Goal: Information Seeking & Learning: Learn about a topic

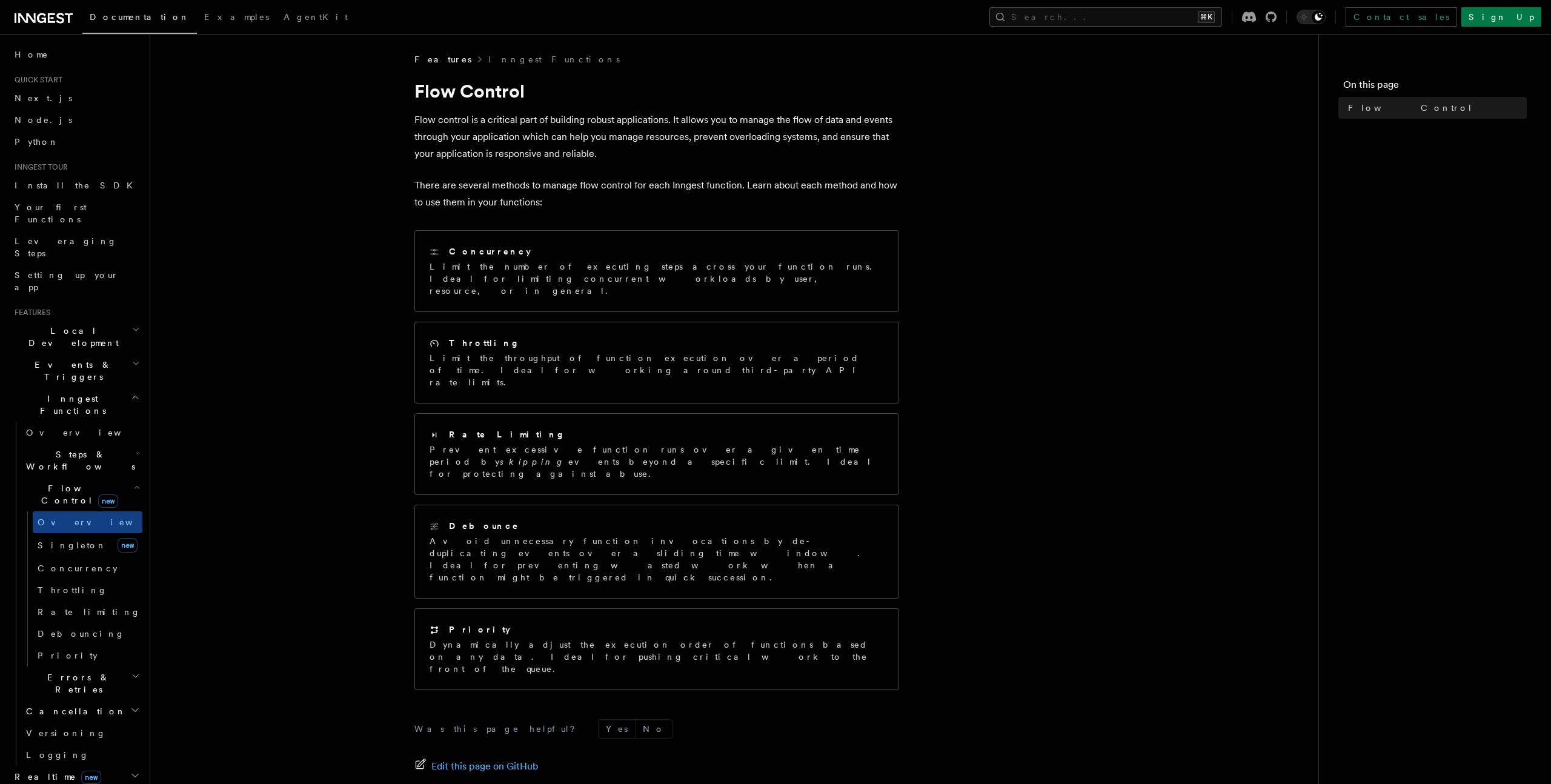
click at [567, 138] on p "Flow control is a critical part of building robust applications. It allows you …" at bounding box center [656, 137] width 484 height 51
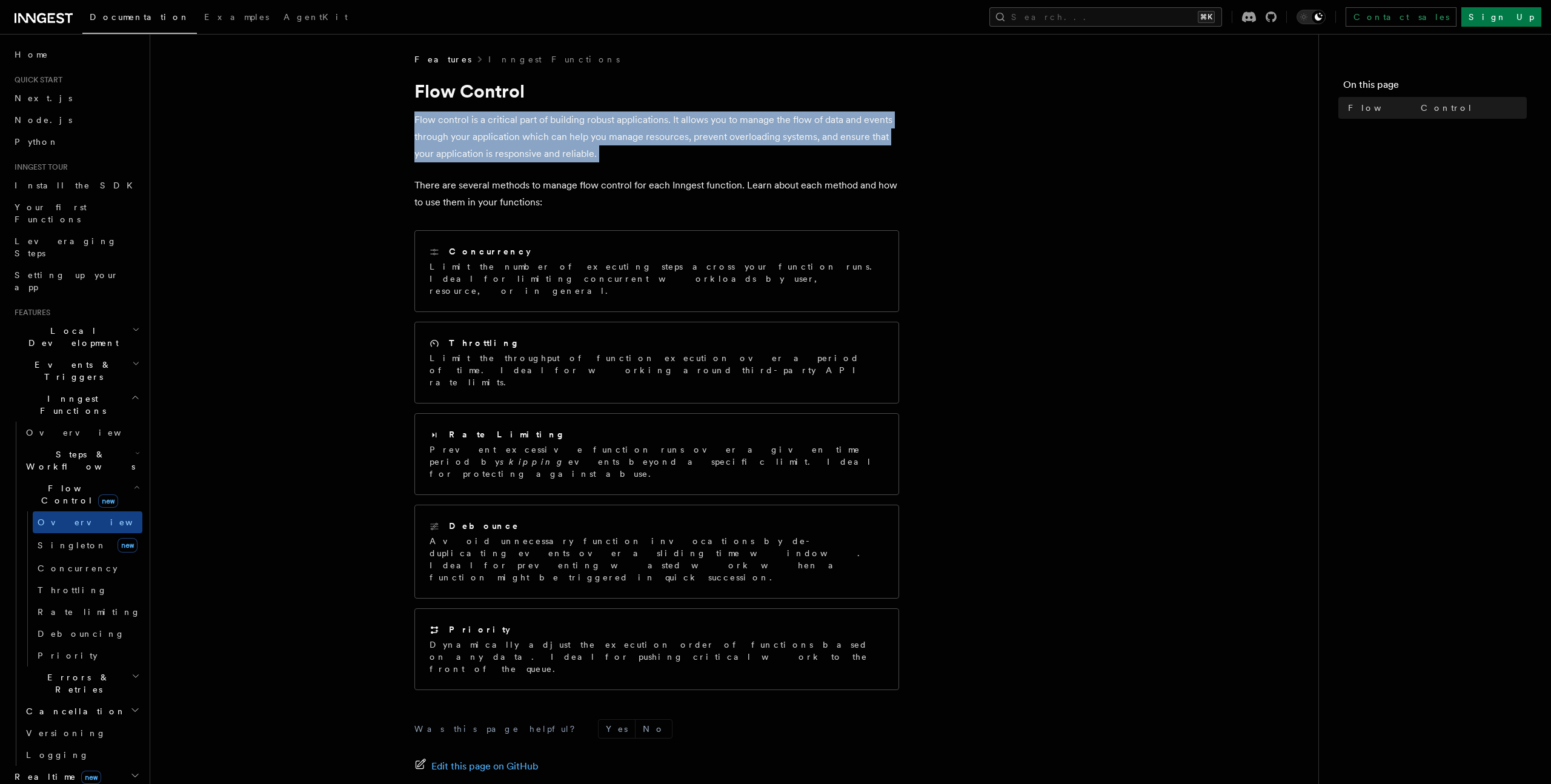
click at [567, 138] on p "Flow control is a critical part of building robust applications. It allows you …" at bounding box center [656, 137] width 484 height 51
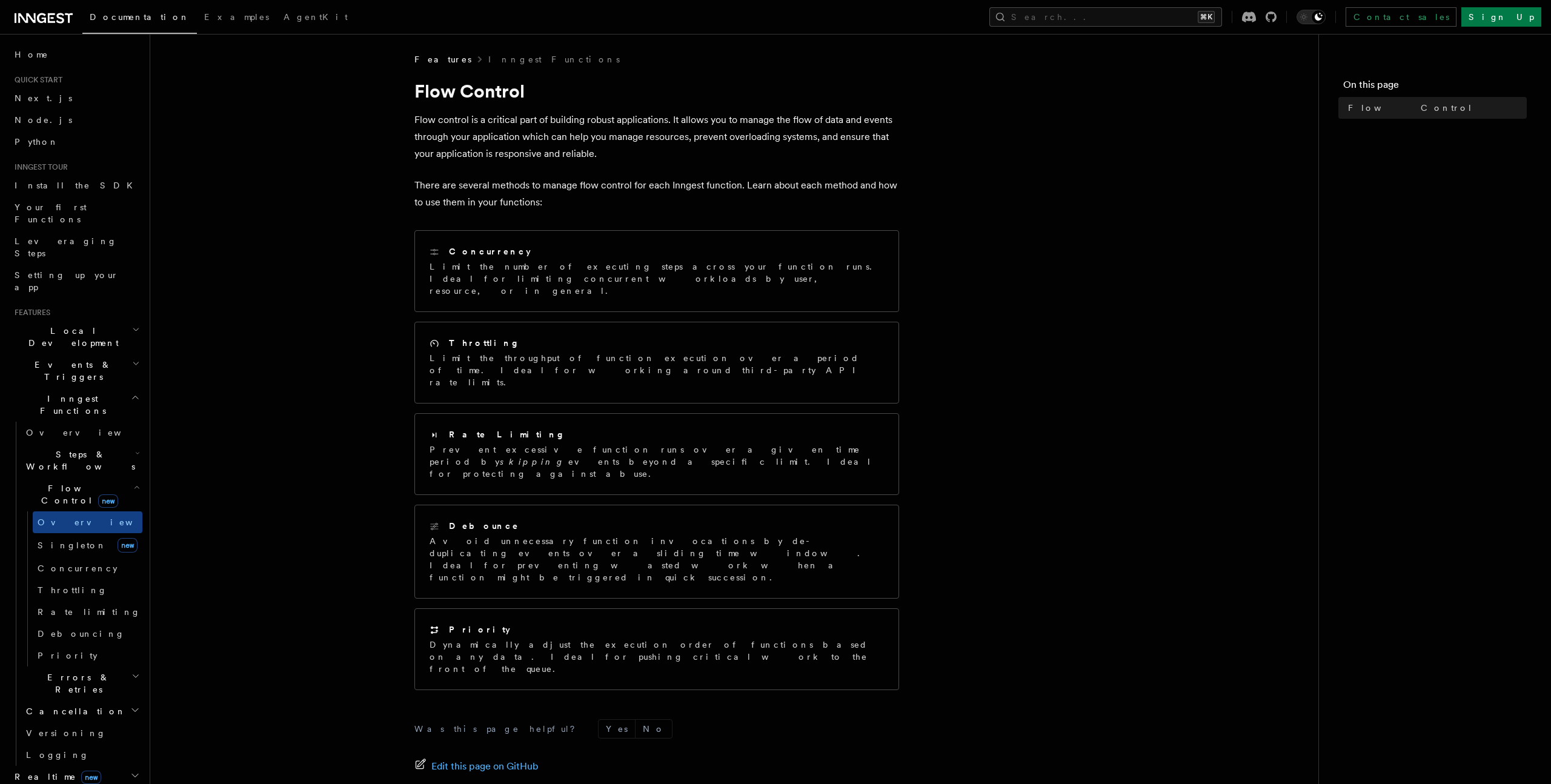
click at [566, 197] on p "There are several methods to manage flow control for each Inngest function. Lea…" at bounding box center [656, 194] width 484 height 34
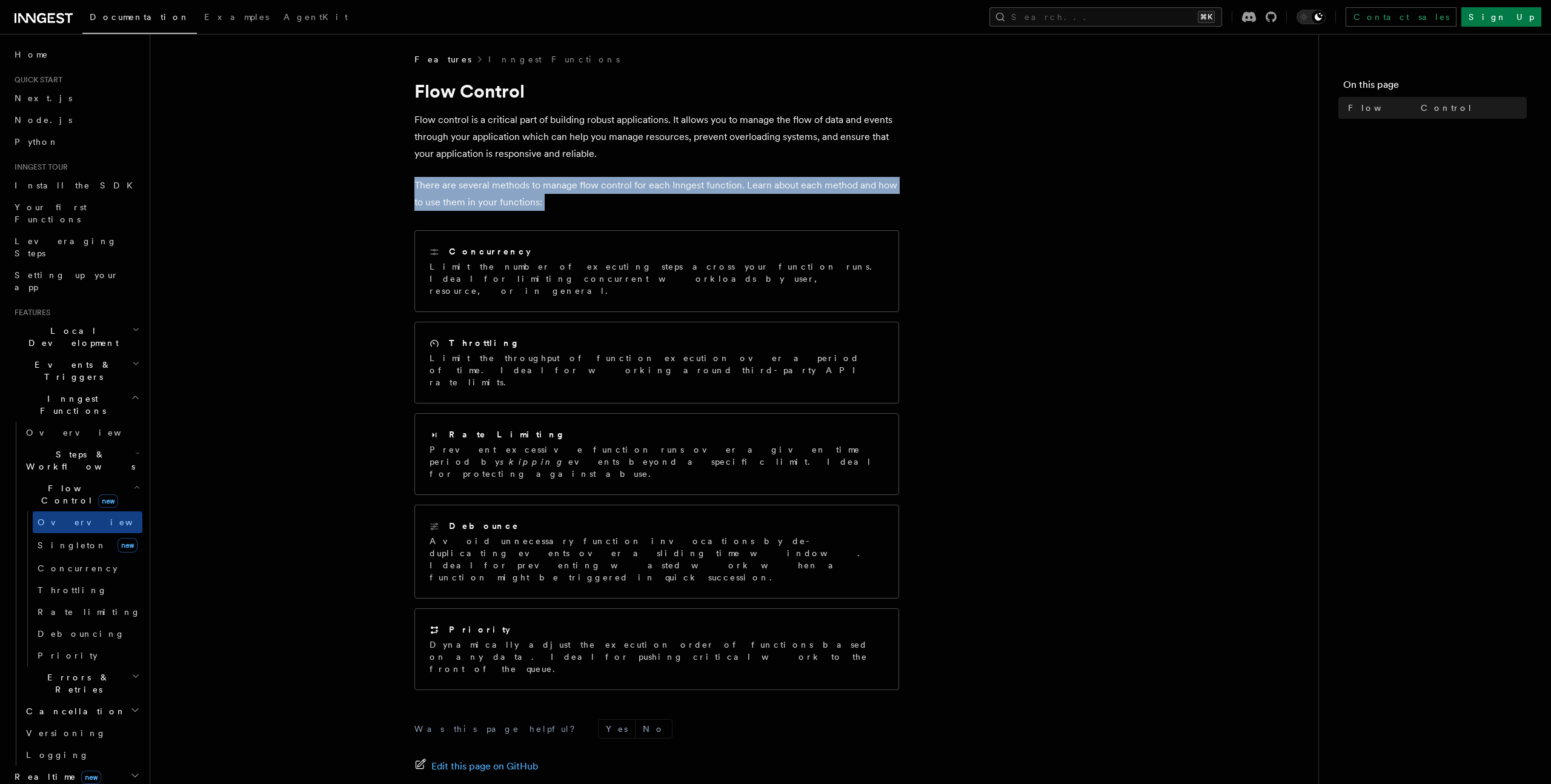
click at [566, 197] on p "There are several methods to manage flow control for each Inngest function. Lea…" at bounding box center [656, 194] width 484 height 34
click at [86, 533] on link "[PERSON_NAME] new" at bounding box center [87, 545] width 110 height 24
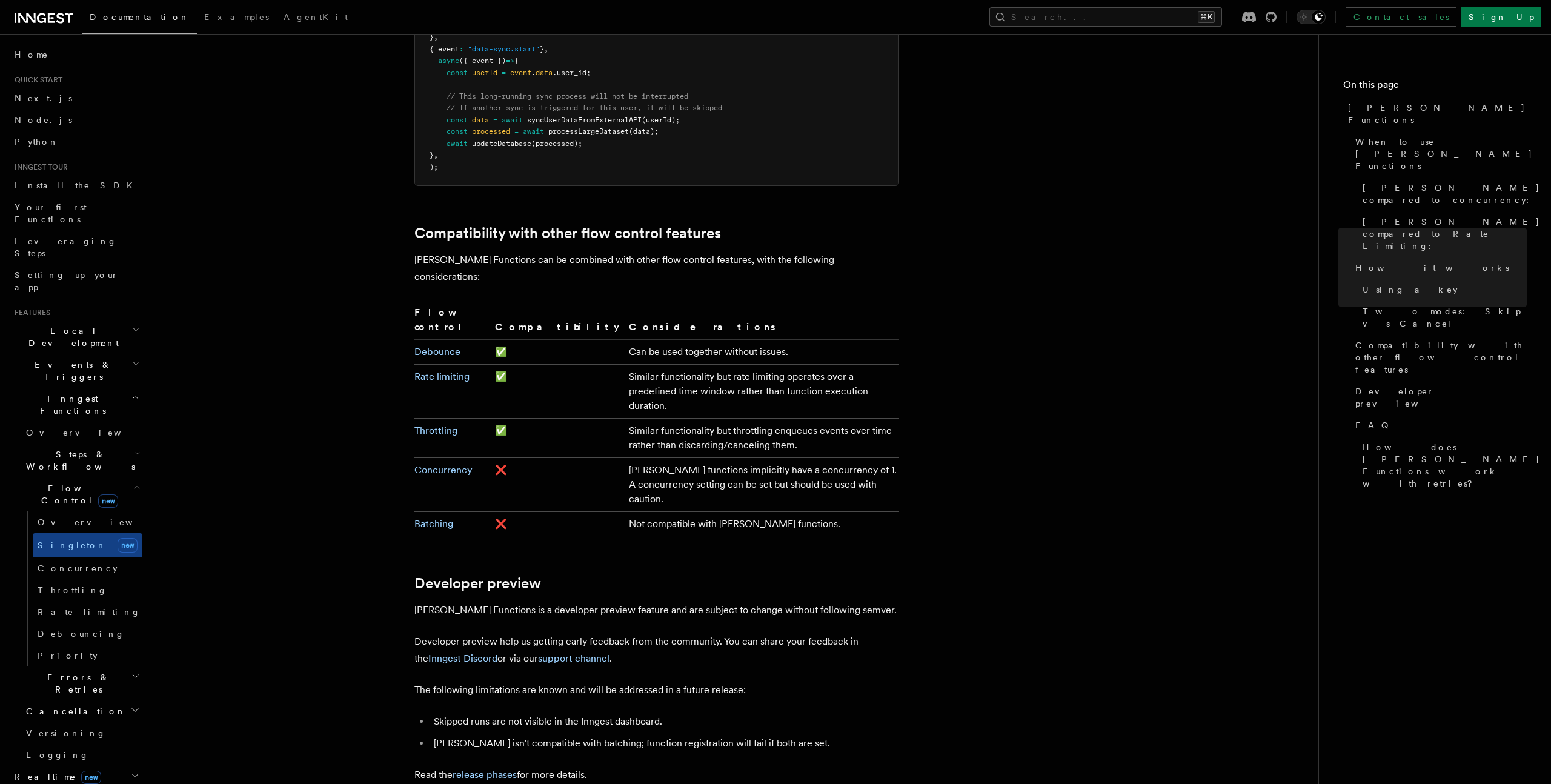
scroll to position [1963, 0]
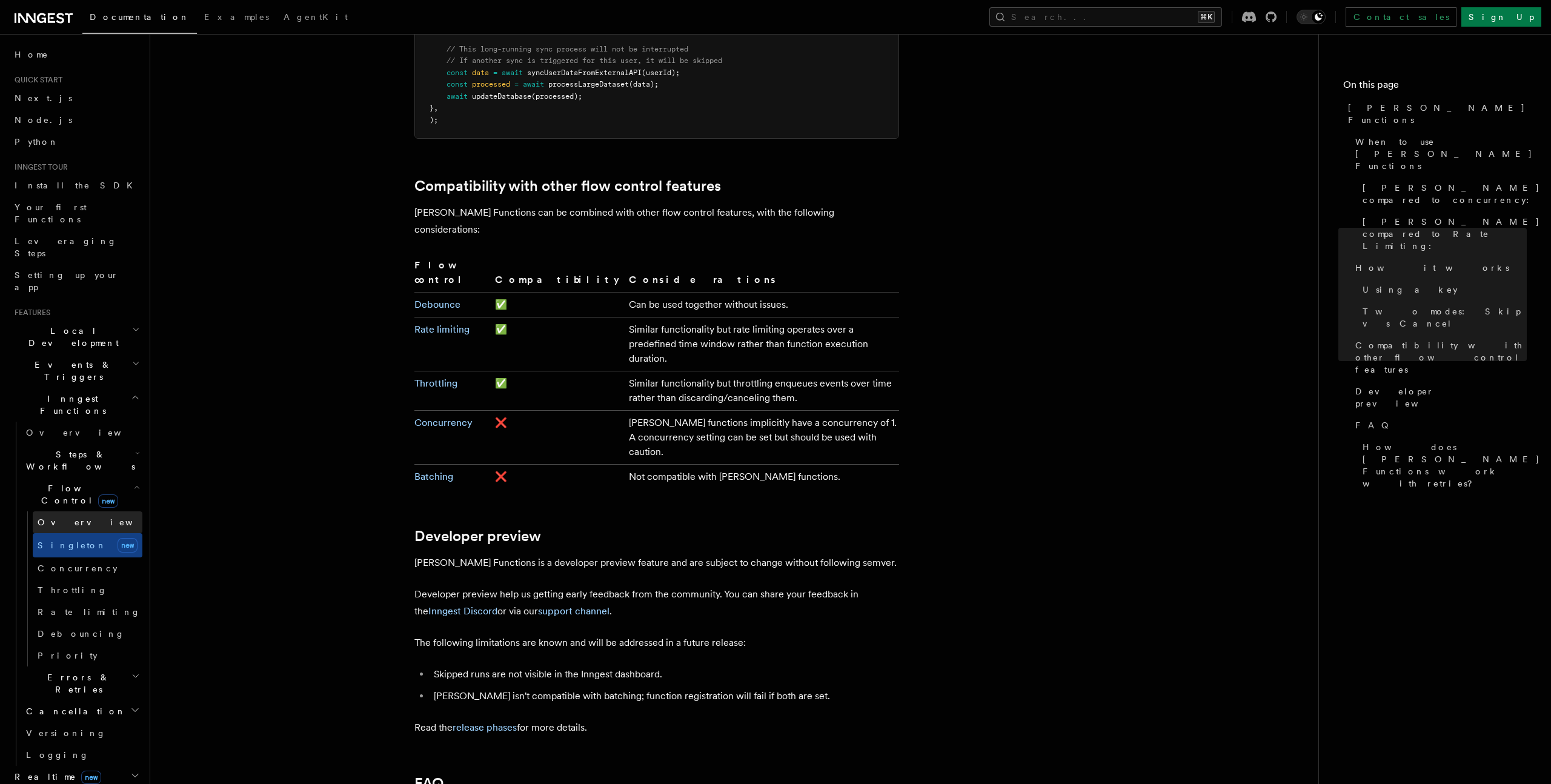
click at [79, 511] on link "Overview" at bounding box center [87, 522] width 110 height 22
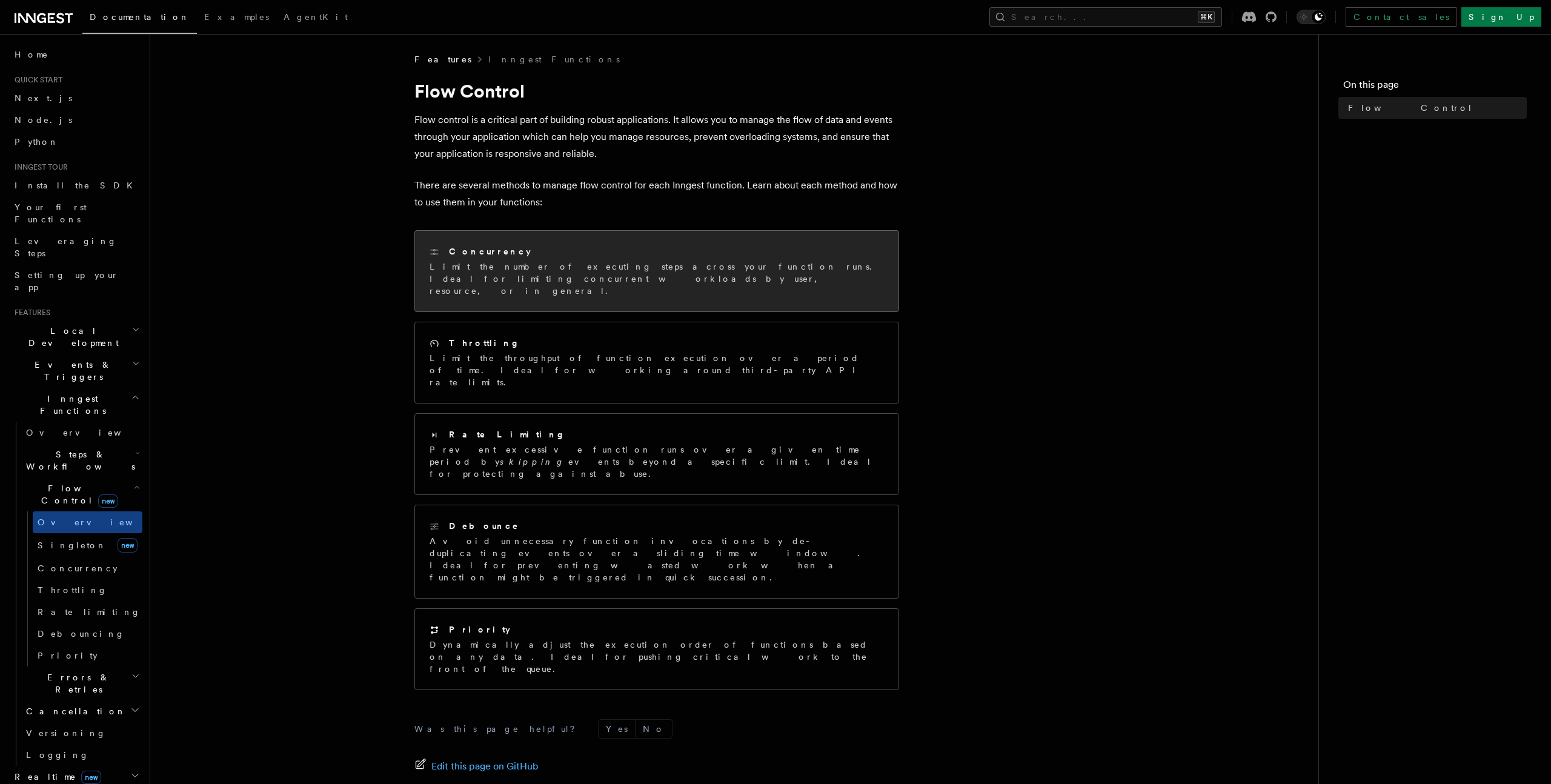
click at [535, 271] on p "Limit the number of executing steps across your function runs. Ideal for limiti…" at bounding box center [656, 278] width 454 height 36
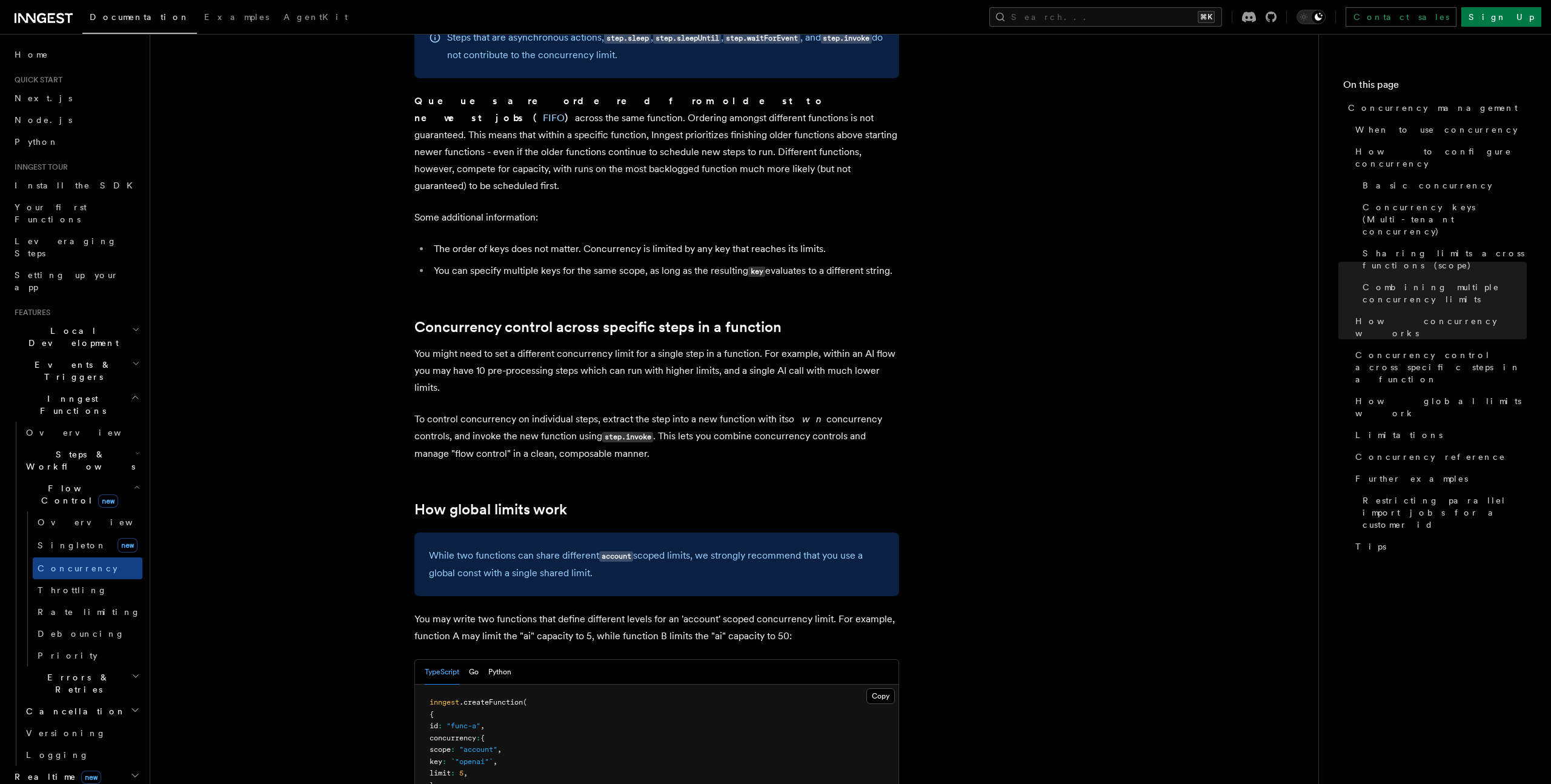
scroll to position [2959, 0]
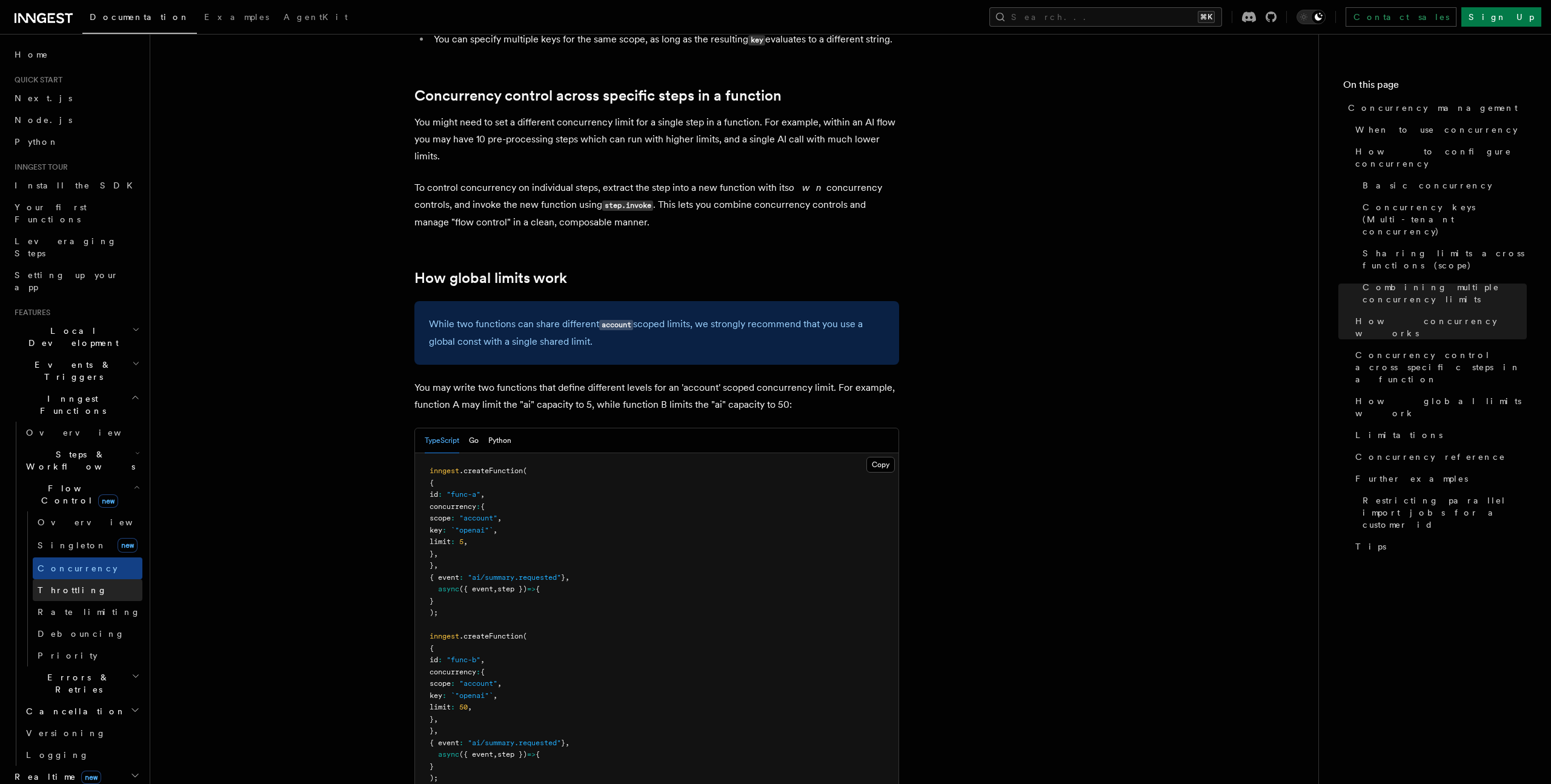
click at [88, 579] on link "Throttling" at bounding box center [87, 590] width 110 height 22
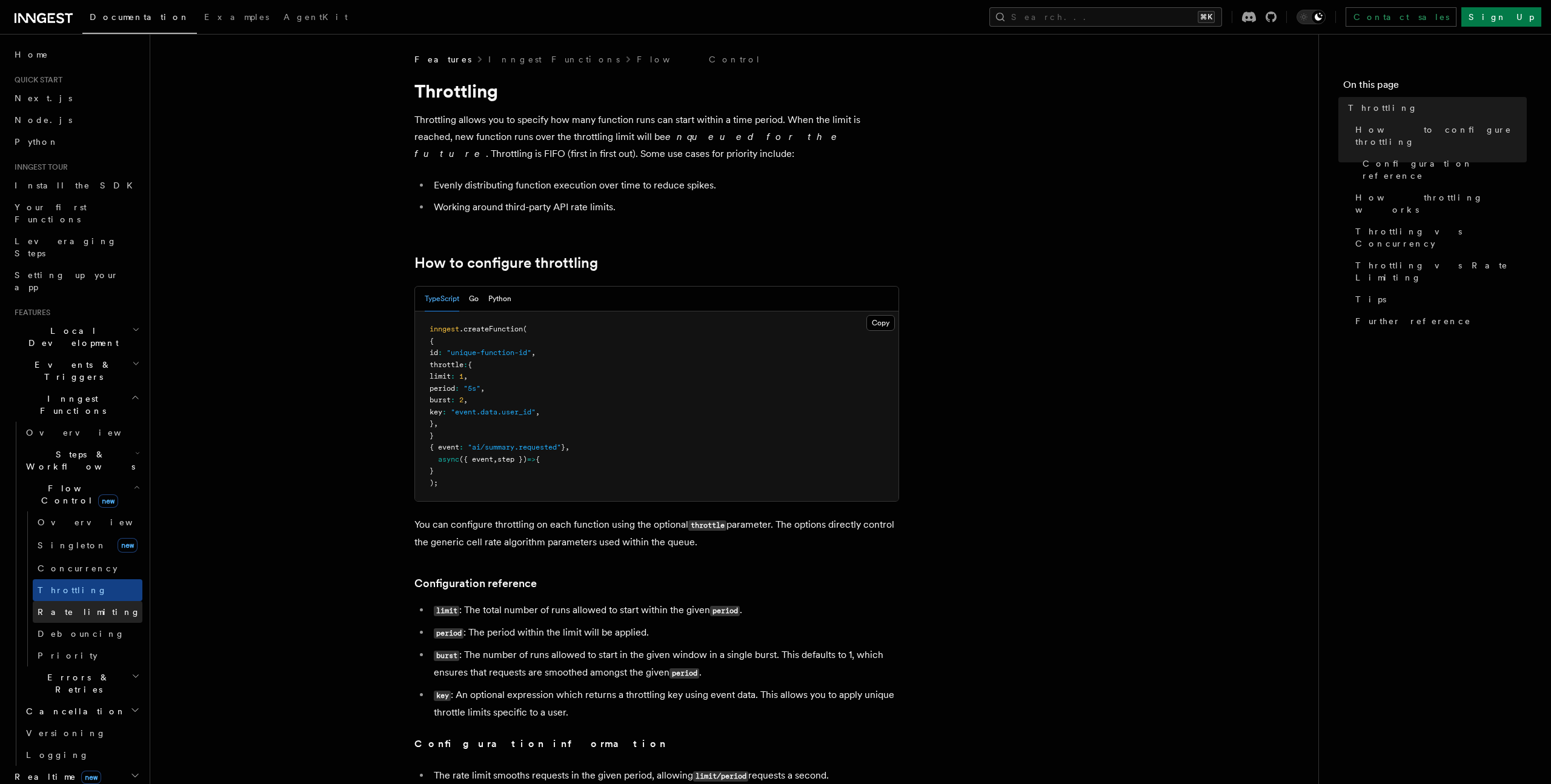
click at [79, 607] on span "Rate limiting" at bounding box center [89, 611] width 103 height 9
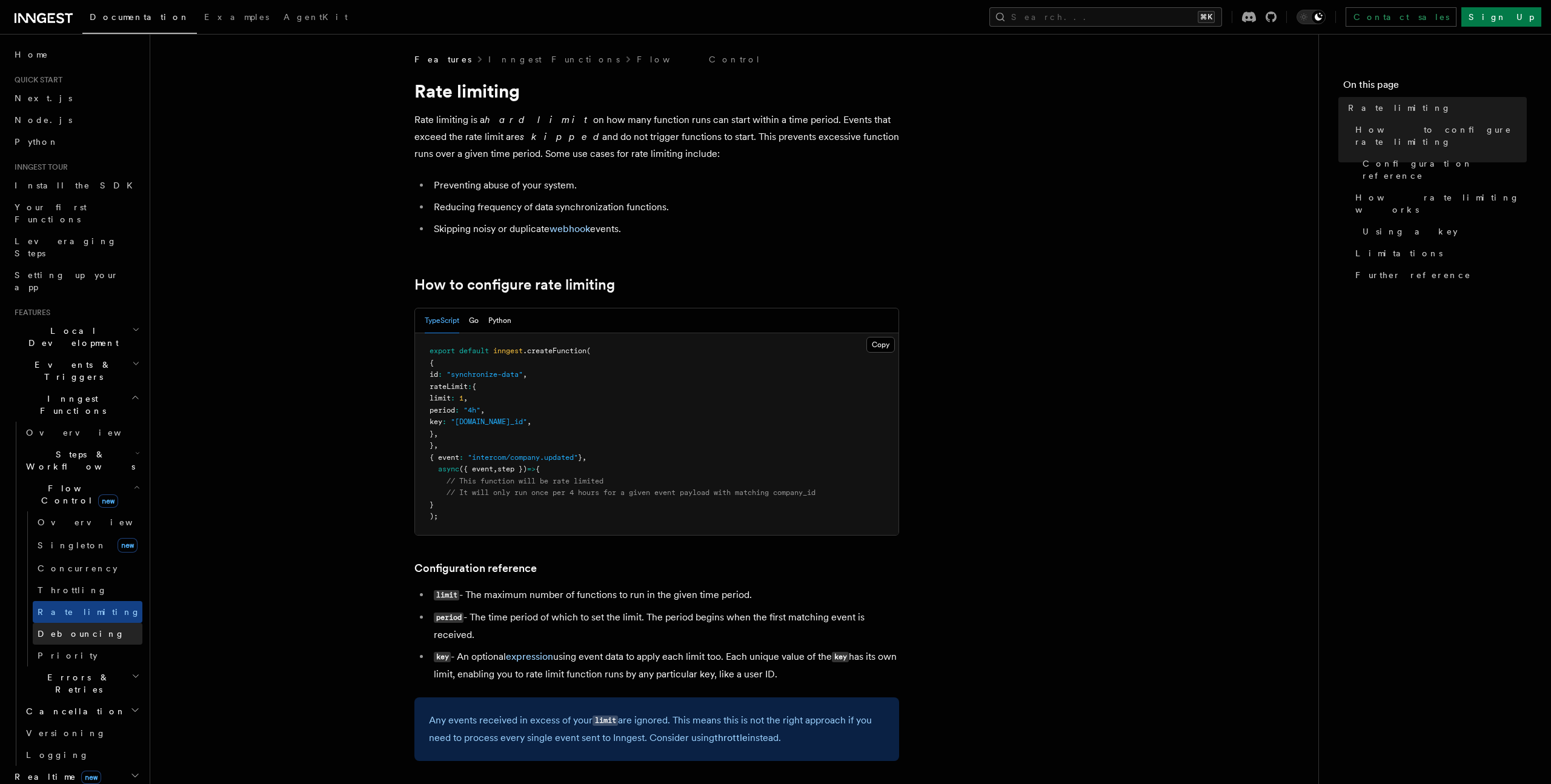
click at [93, 623] on link "Debouncing" at bounding box center [87, 633] width 110 height 22
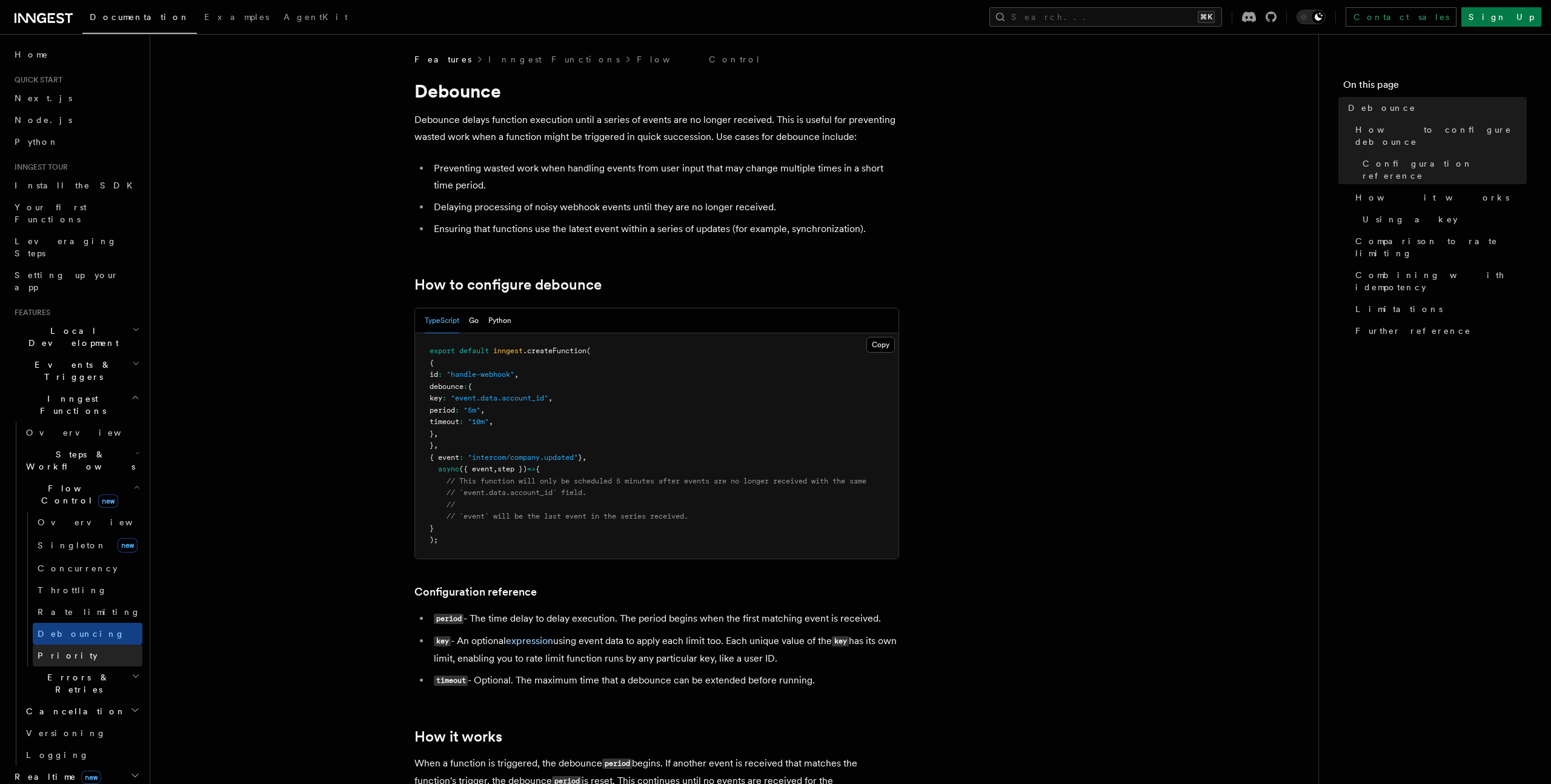
click at [103, 645] on link "Priority" at bounding box center [87, 655] width 110 height 22
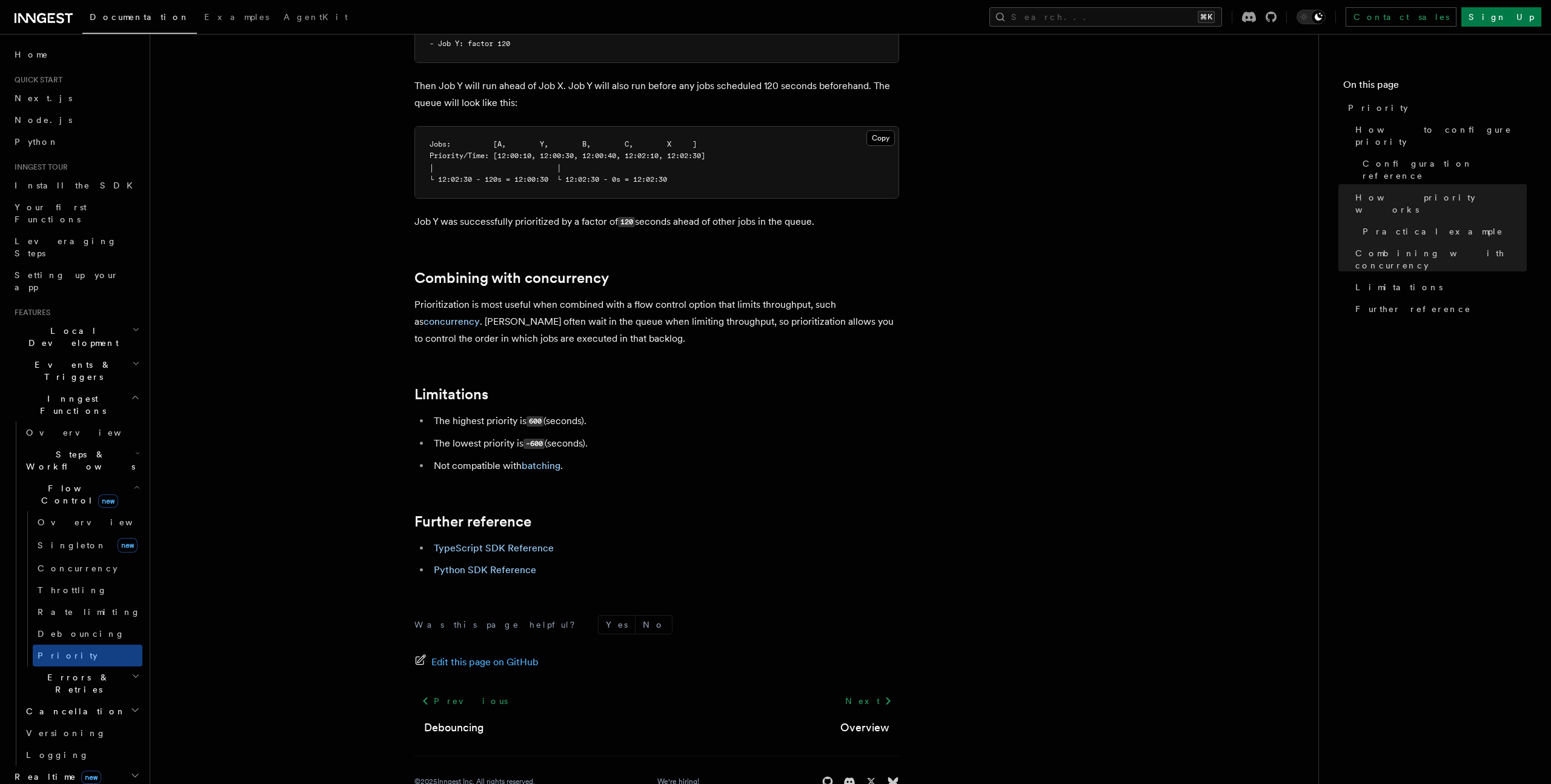
scroll to position [1085, 0]
